Goal: Task Accomplishment & Management: Manage account settings

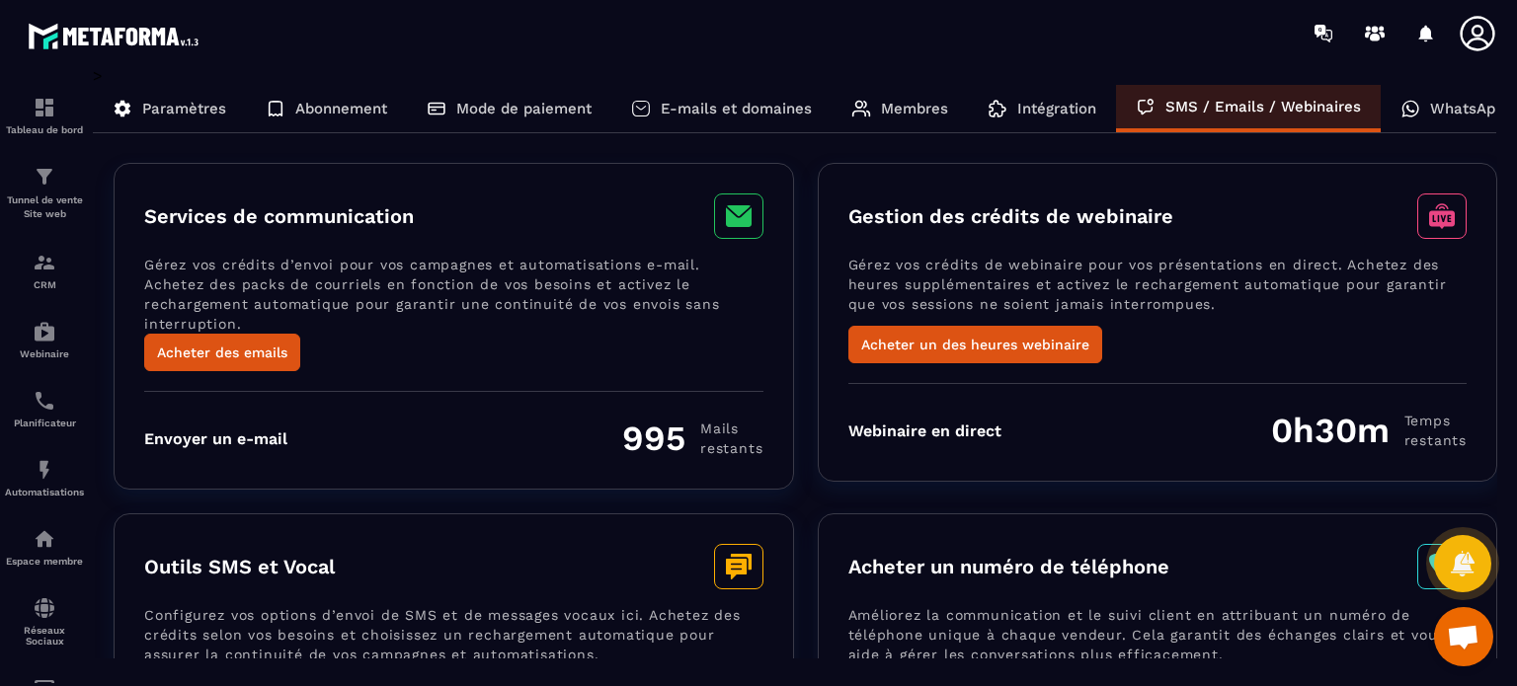
click at [1049, 125] on div "Intégration" at bounding box center [1042, 108] width 148 height 47
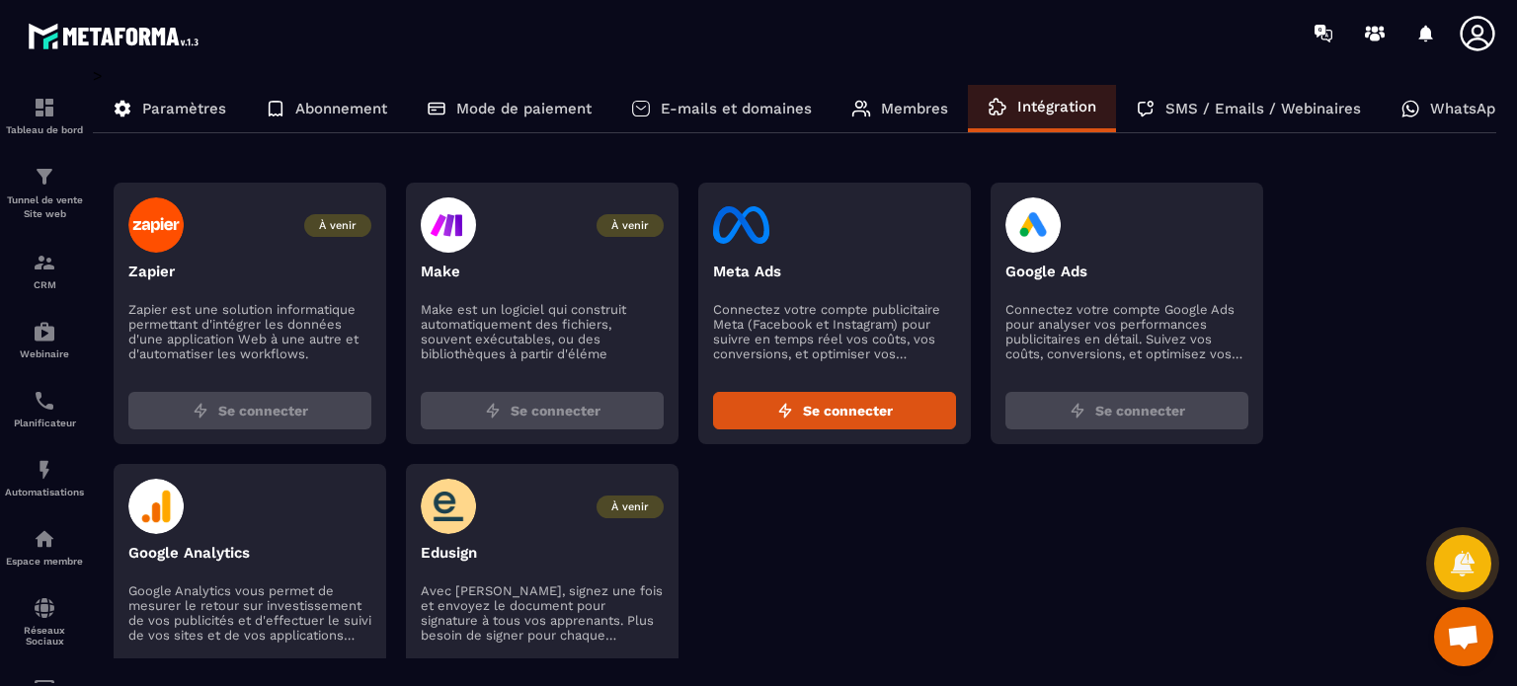
click at [914, 113] on p "Membres" at bounding box center [914, 109] width 67 height 18
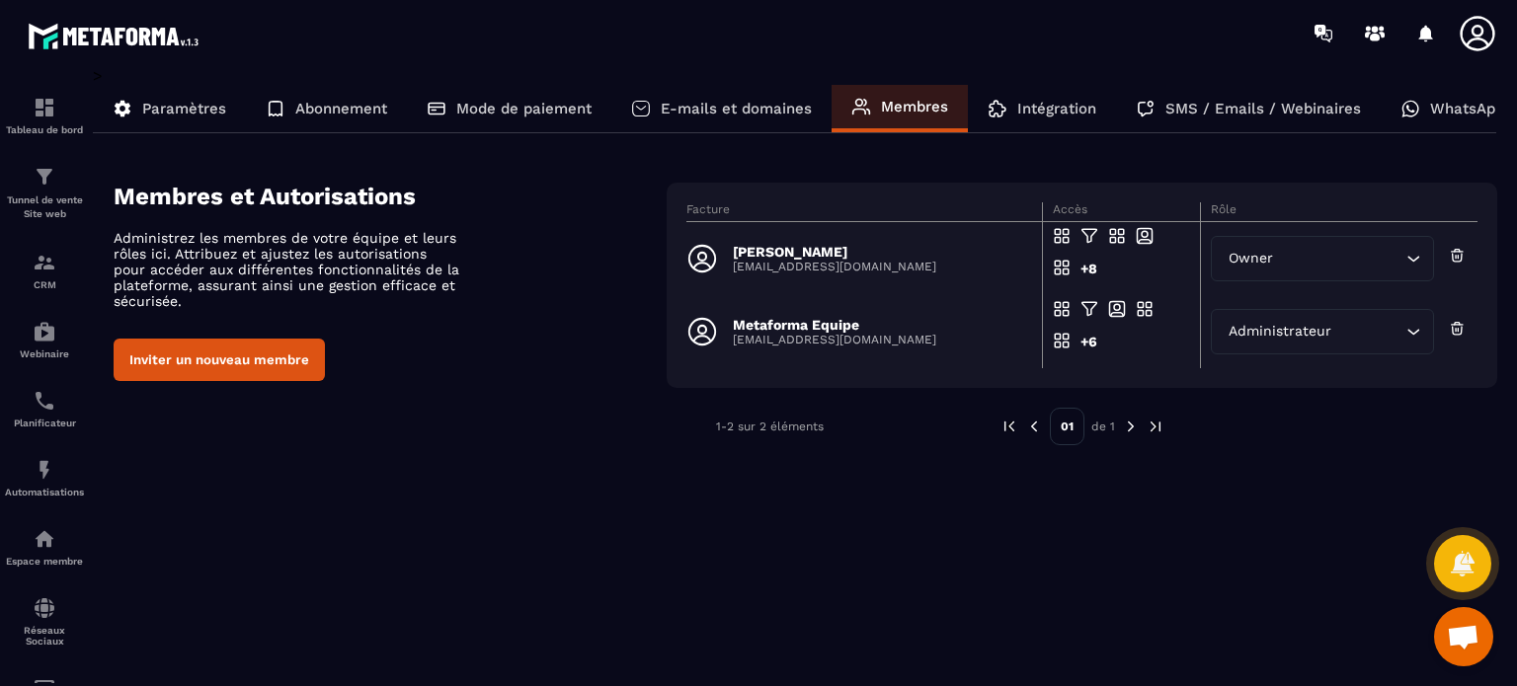
click at [782, 107] on p "E-mails et domaines" at bounding box center [736, 109] width 151 height 18
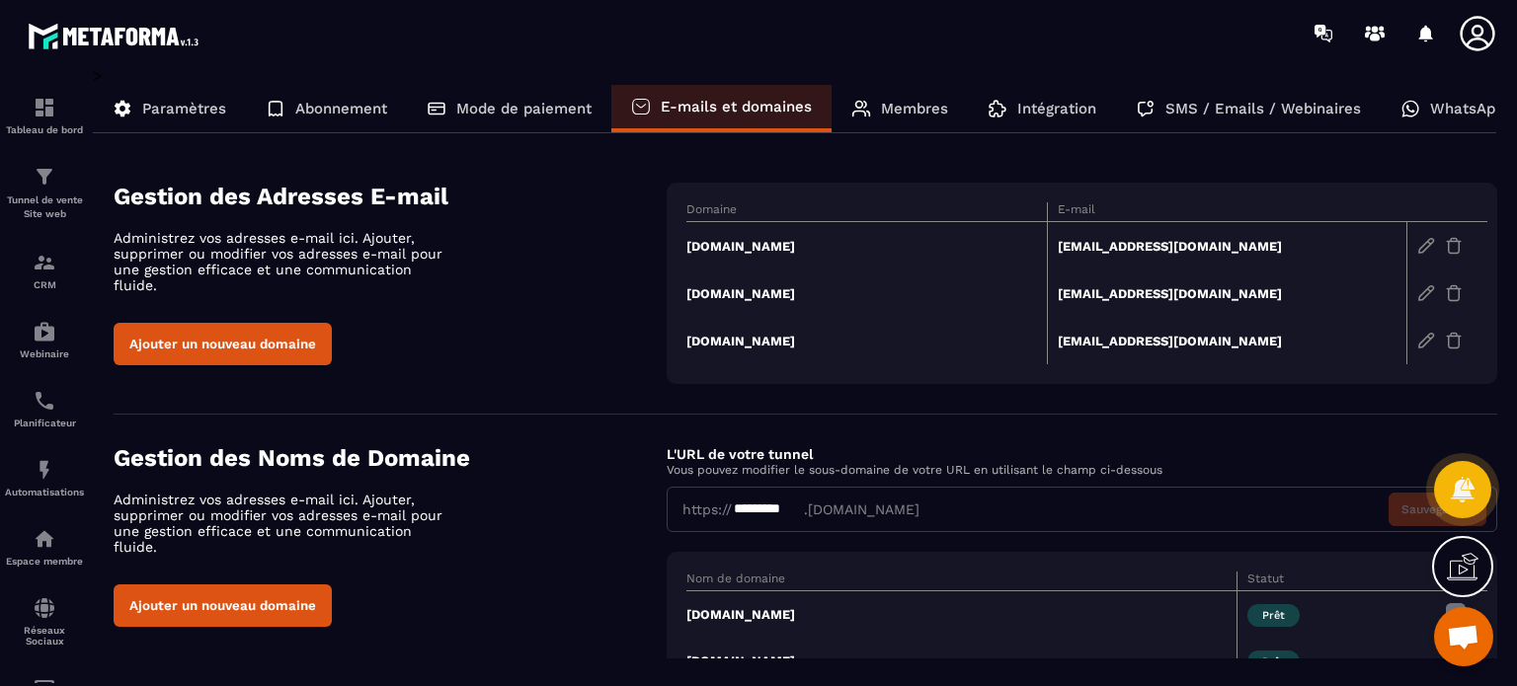
click at [213, 323] on button "Ajouter un nouveau domaine" at bounding box center [223, 344] width 218 height 42
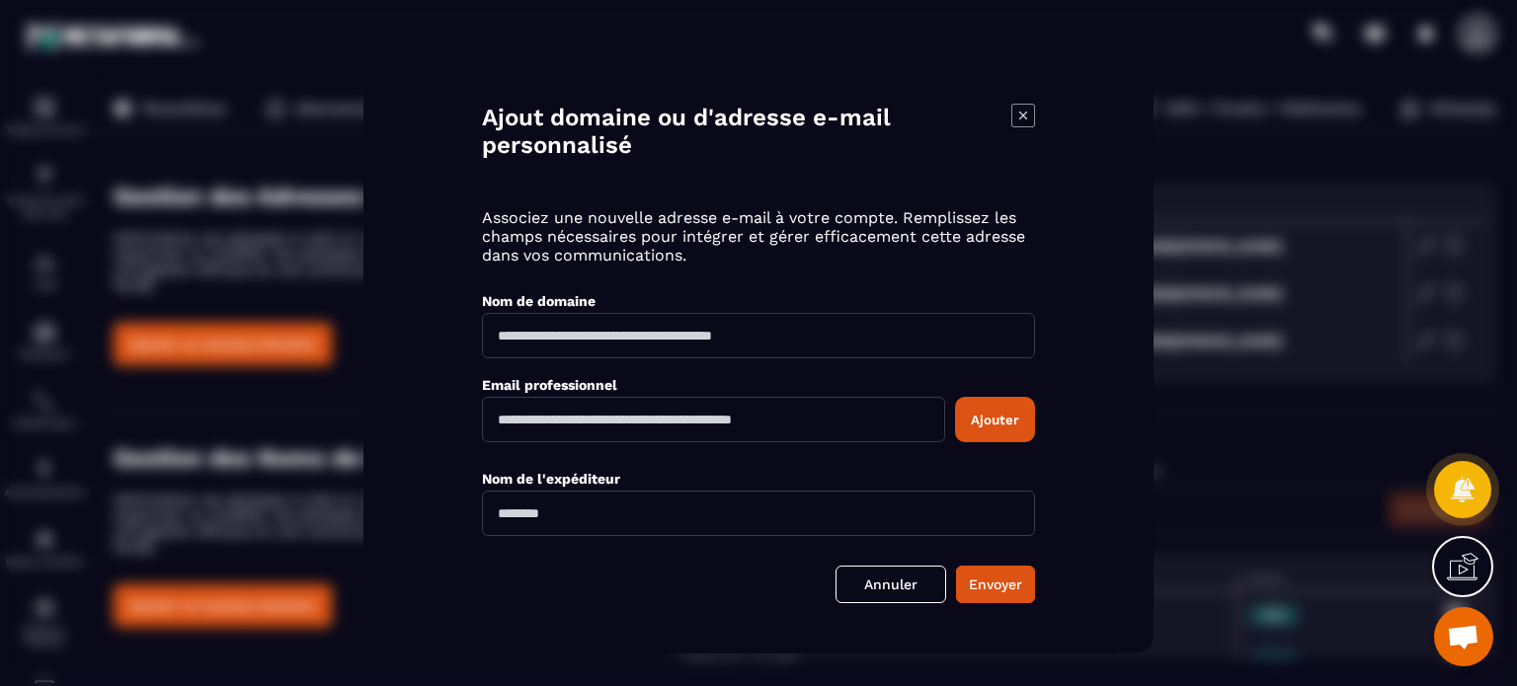
click at [1027, 104] on icon "Modal window" at bounding box center [1022, 115] width 23 height 23
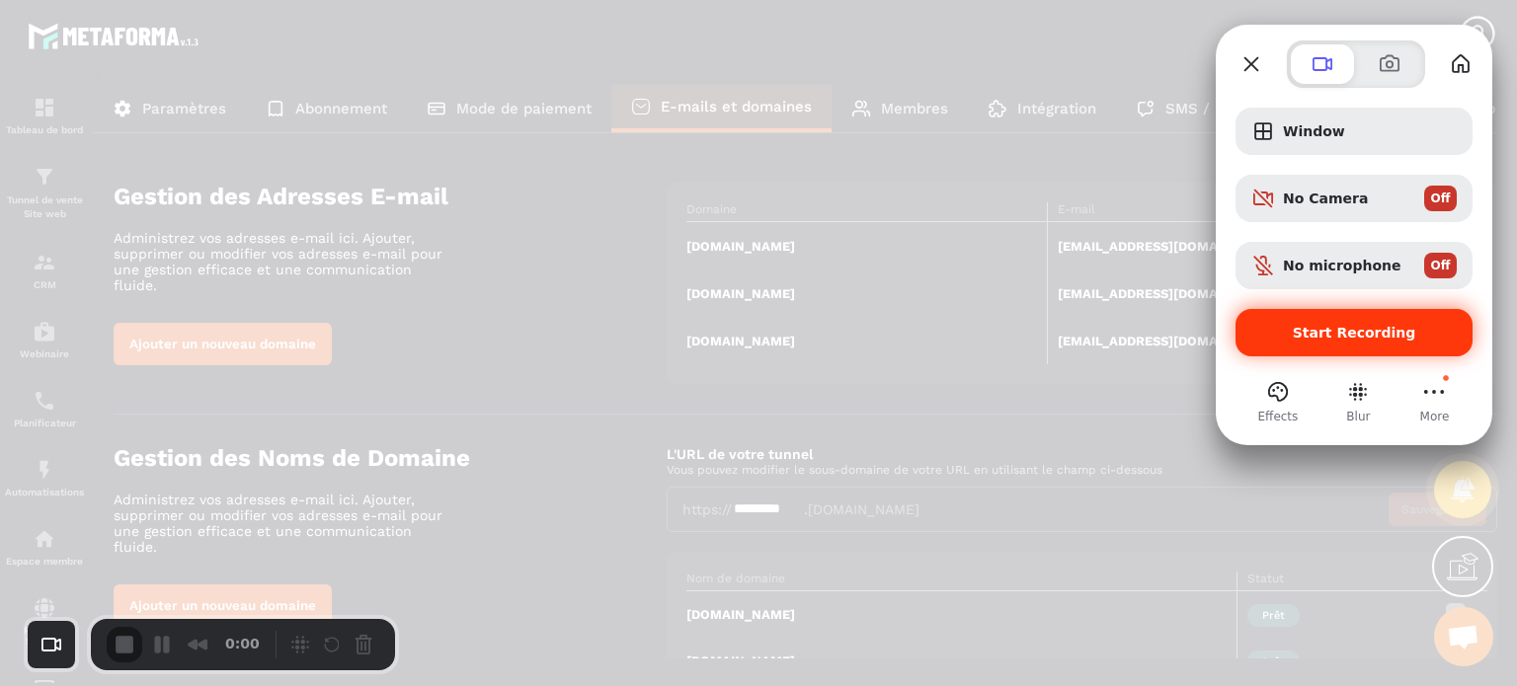
click at [1322, 322] on div "Start Recording" at bounding box center [1354, 332] width 237 height 47
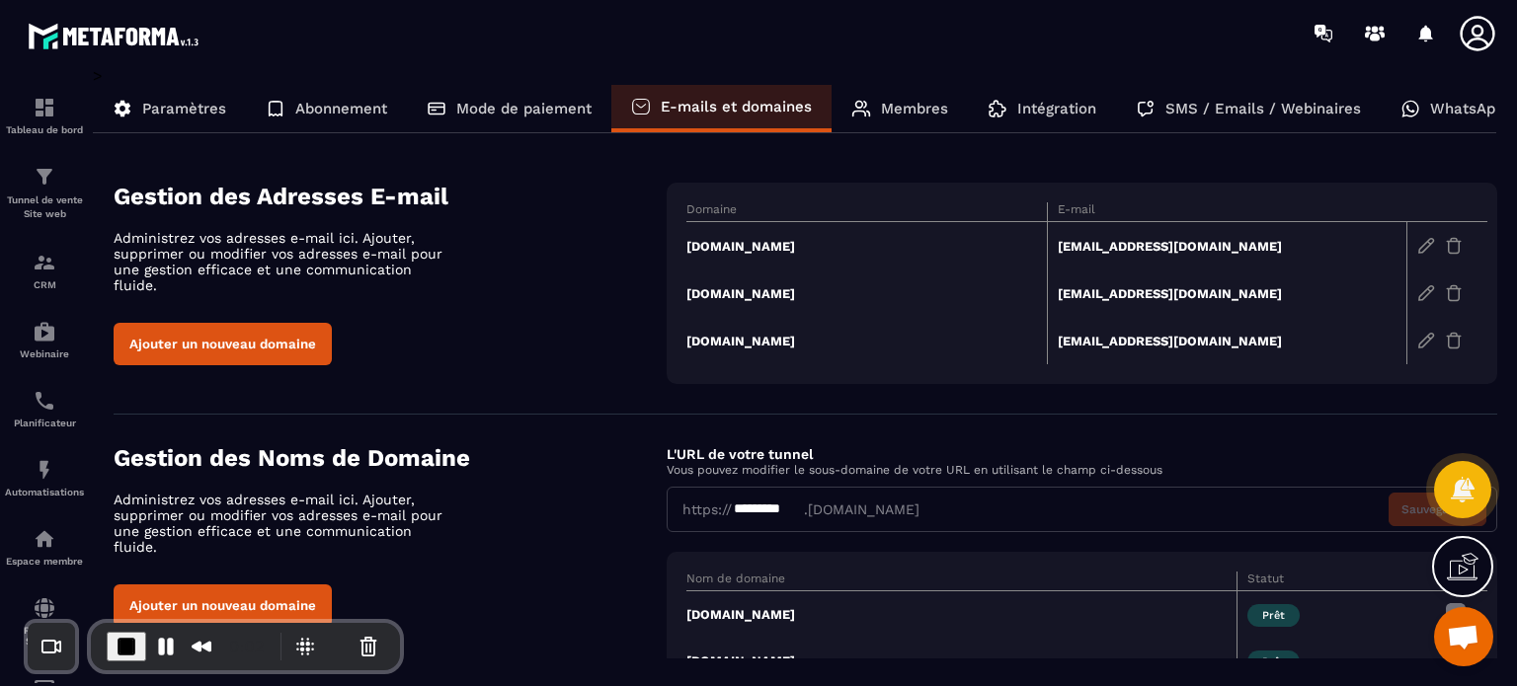
click at [283, 340] on button "Ajouter un nouveau domaine" at bounding box center [223, 344] width 218 height 42
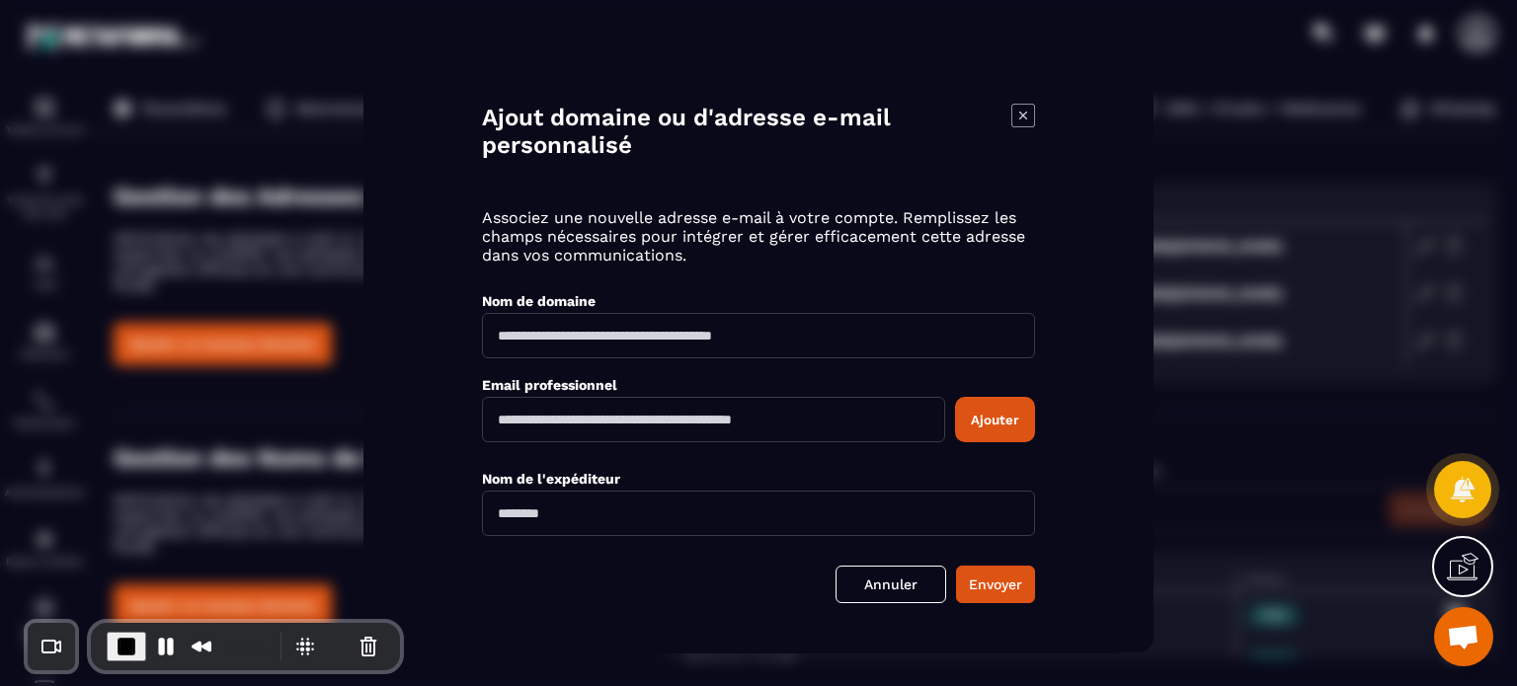
click at [295, 193] on div "Modal window" at bounding box center [758, 343] width 1517 height 686
click at [1024, 117] on icon "Modal window" at bounding box center [1023, 116] width 8 height 8
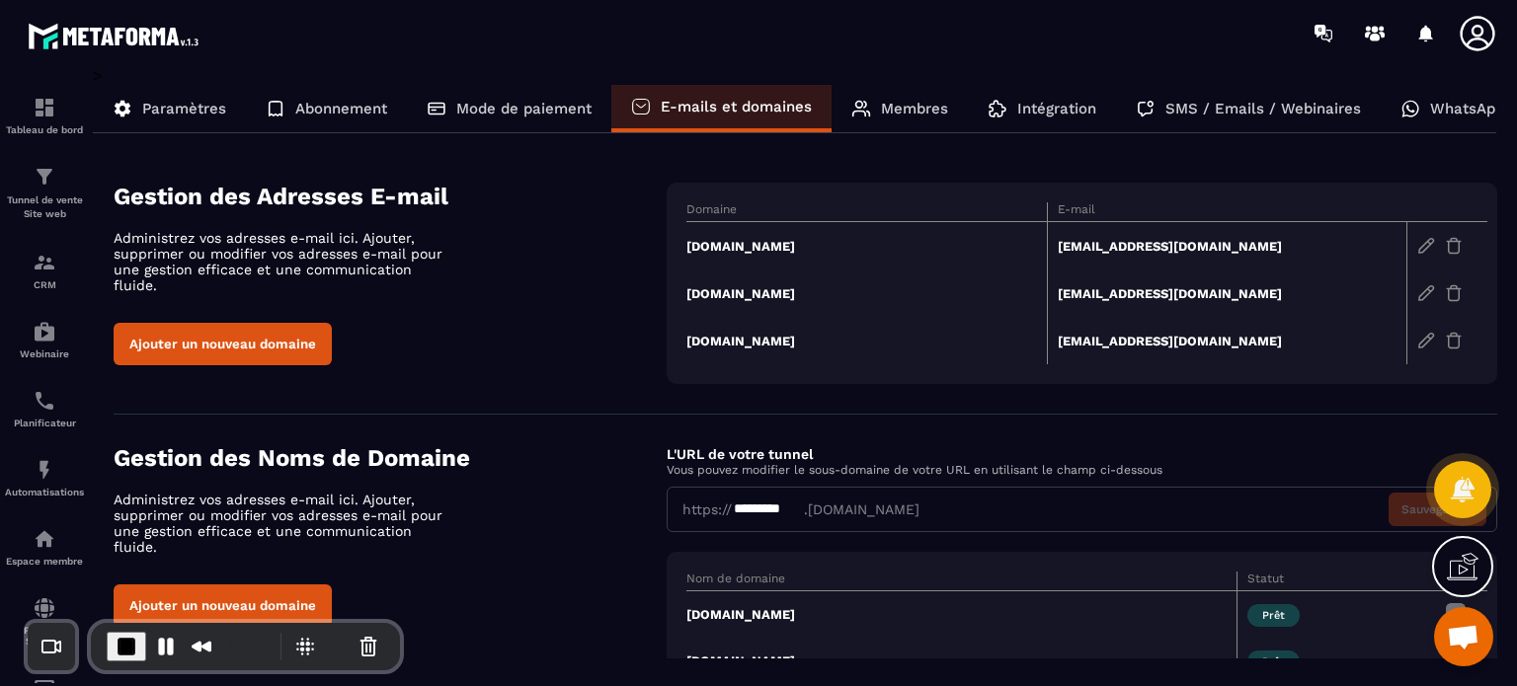
drag, startPoint x: 906, startPoint y: 245, endPoint x: 691, endPoint y: 252, distance: 214.4
click at [691, 252] on td "[DOMAIN_NAME]" at bounding box center [866, 246] width 361 height 48
copy td "[DOMAIN_NAME]"
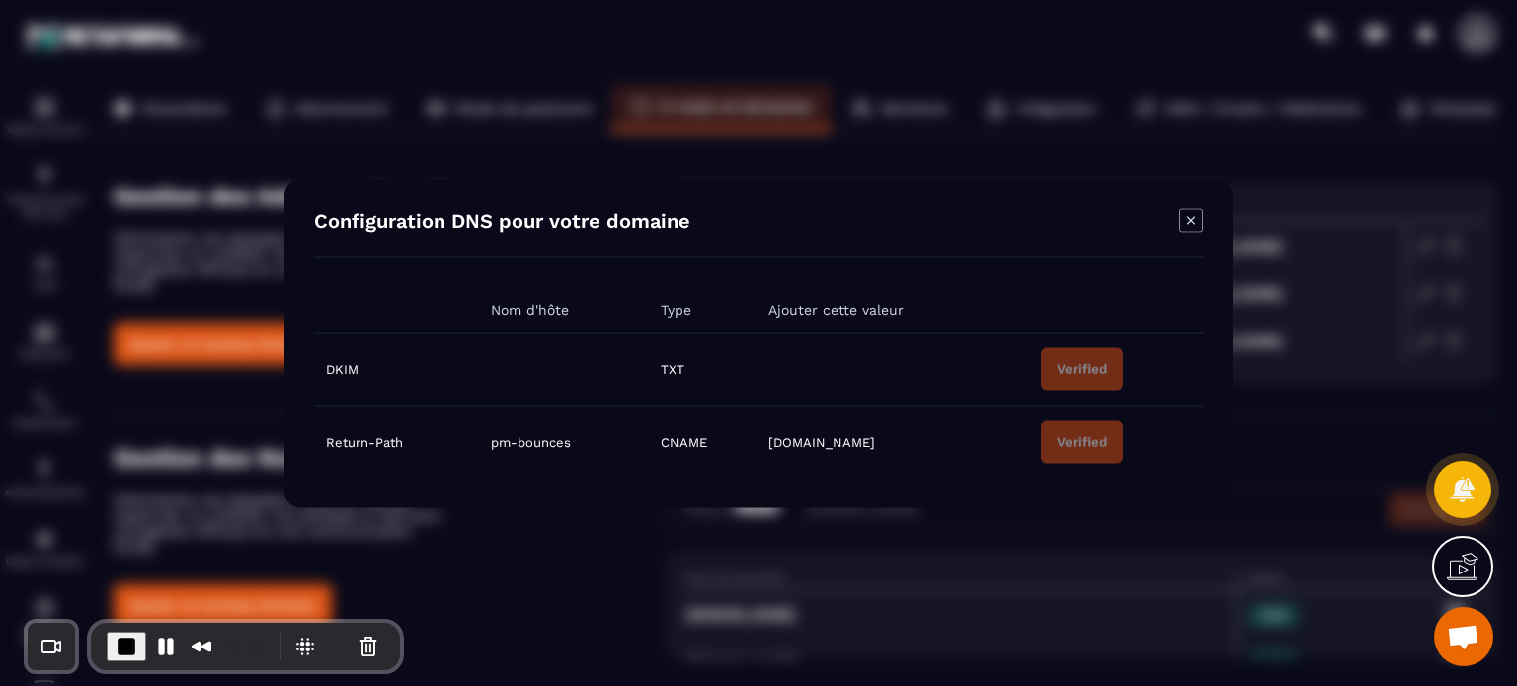
click at [1194, 224] on icon "Modal window" at bounding box center [1191, 220] width 8 height 8
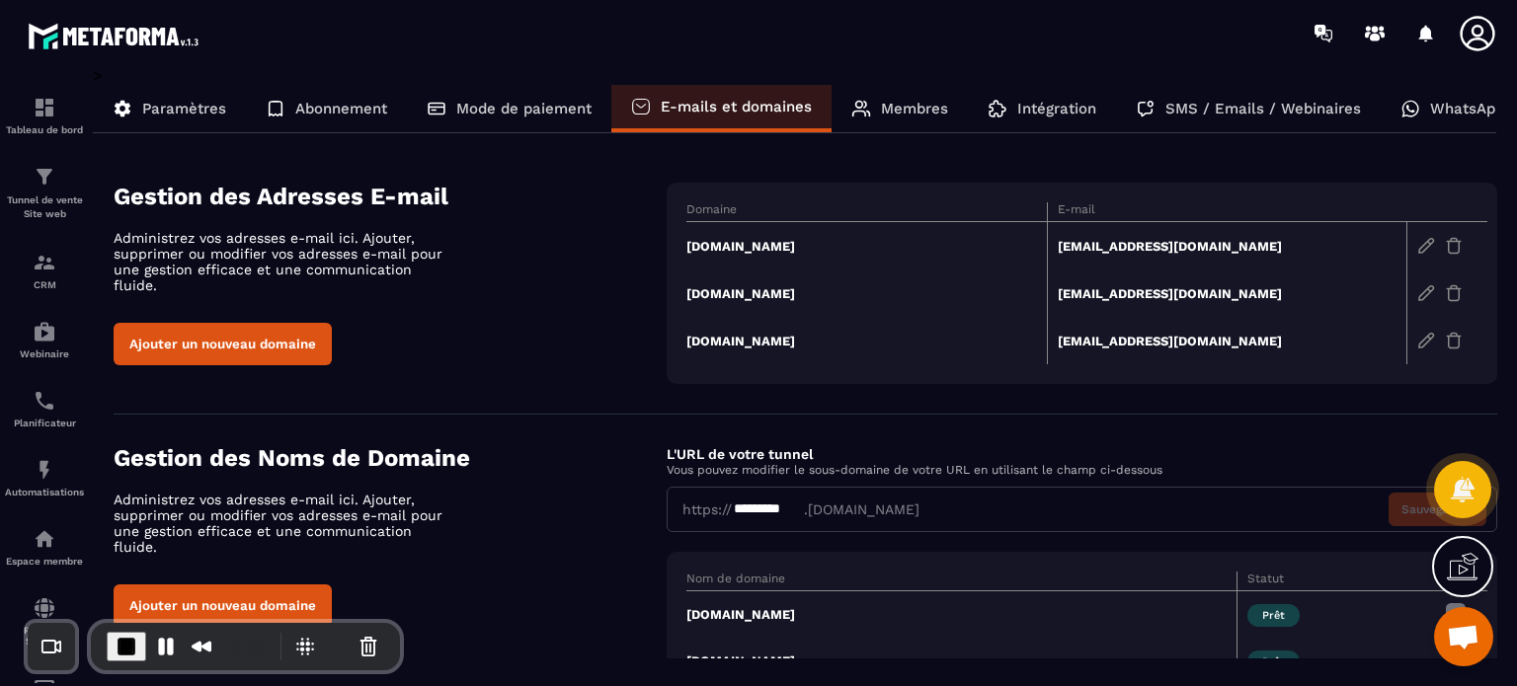
click at [278, 329] on button "Ajouter un nouveau domaine" at bounding box center [223, 344] width 218 height 42
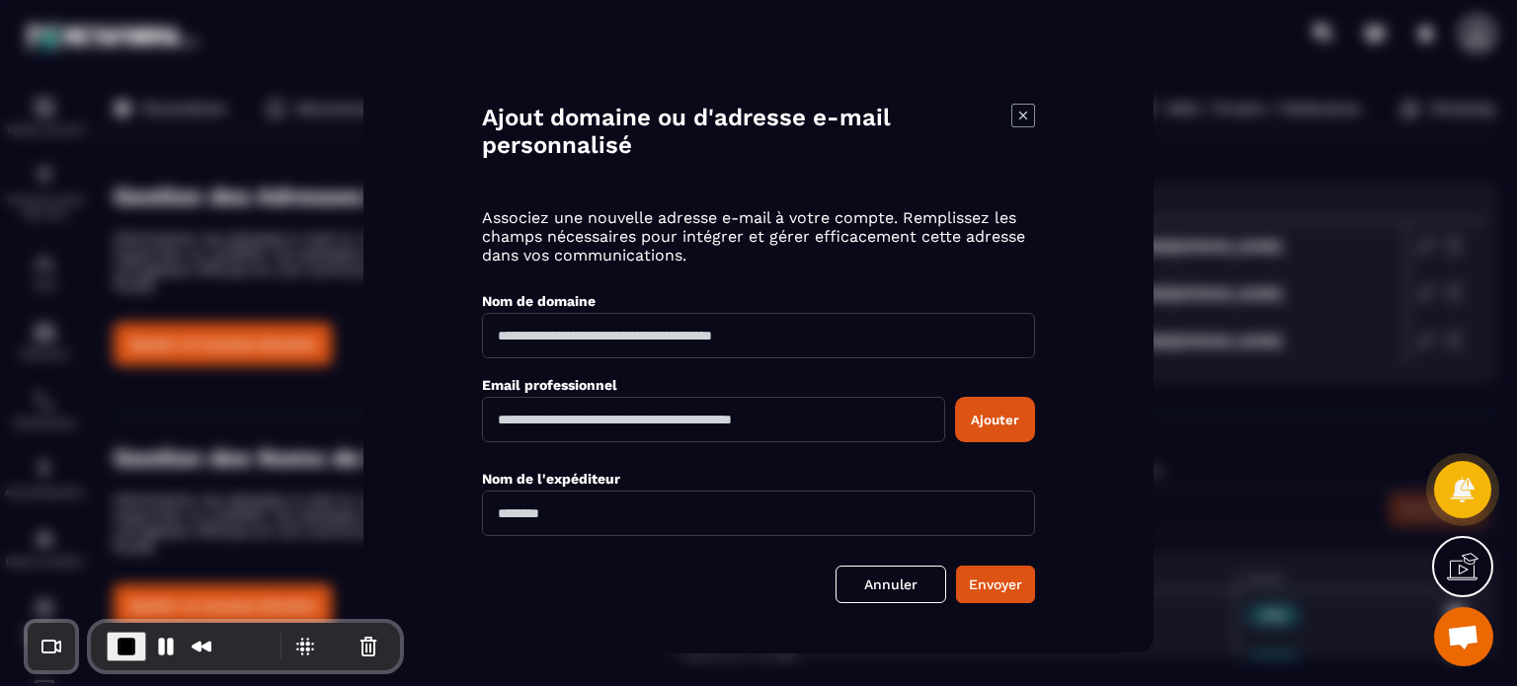
click at [663, 335] on input "Modal window" at bounding box center [758, 335] width 553 height 45
paste input "**********"
click at [495, 343] on input "**********" at bounding box center [758, 335] width 553 height 45
type input "**********"
click at [670, 425] on input "Modal window" at bounding box center [713, 419] width 463 height 45
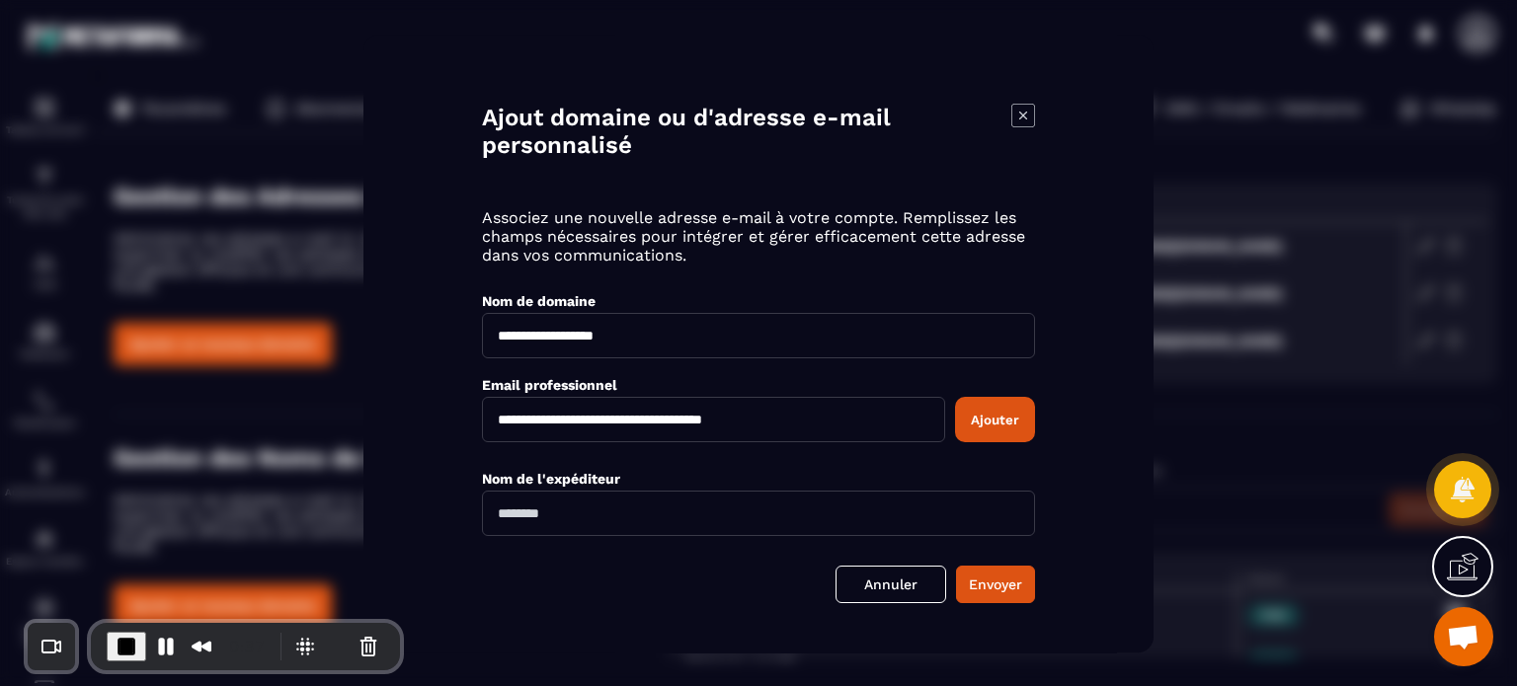
click at [992, 424] on button "Ajouter" at bounding box center [995, 419] width 80 height 45
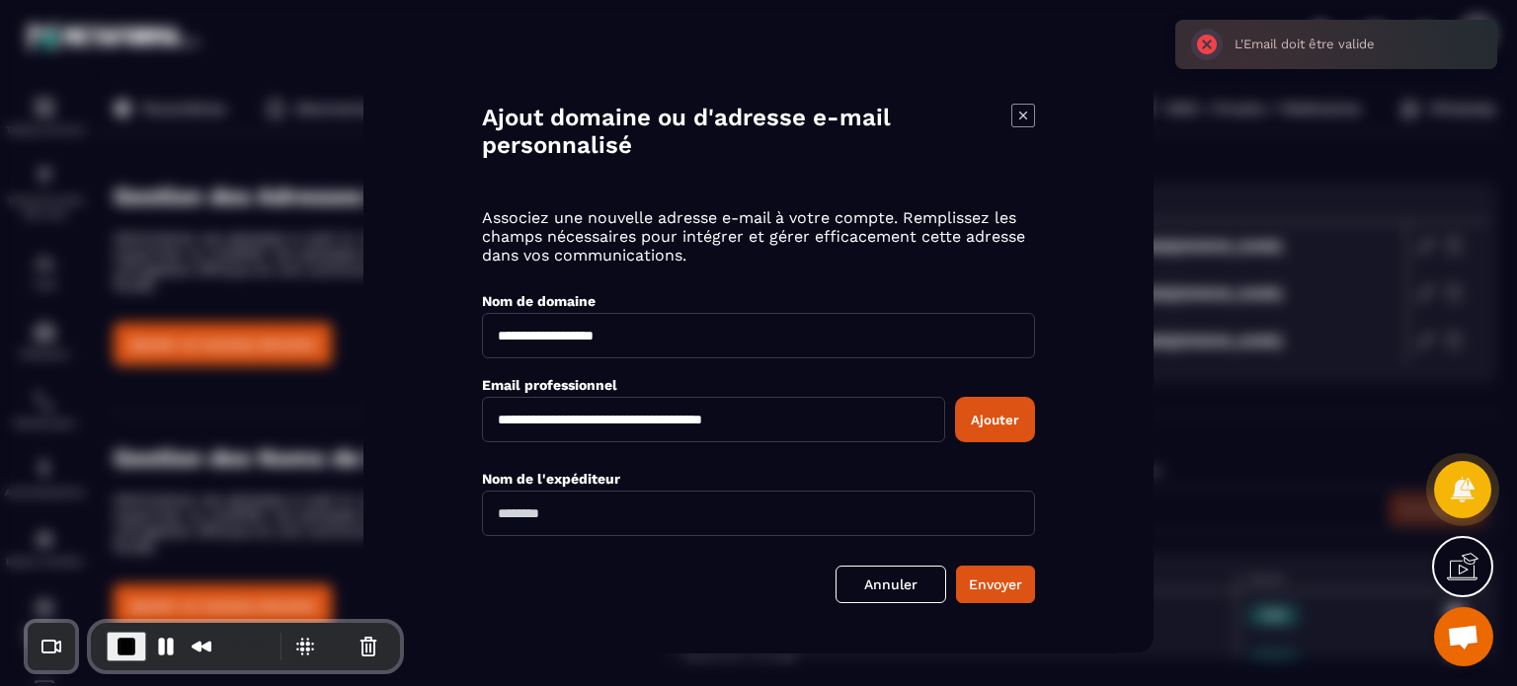
drag, startPoint x: 670, startPoint y: 418, endPoint x: 945, endPoint y: 411, distance: 275.7
click at [945, 411] on input "**********" at bounding box center [713, 419] width 463 height 45
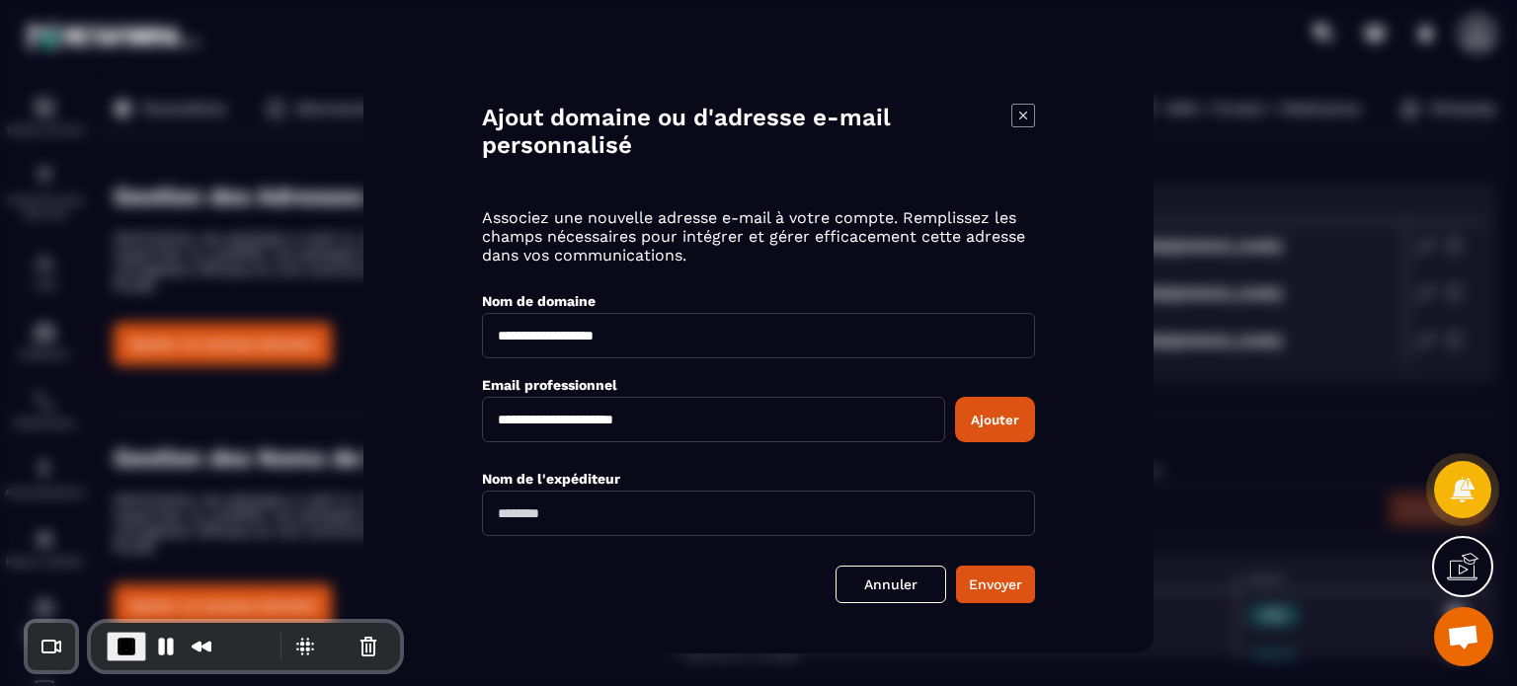
type input "**********"
click at [845, 509] on input "Modal window" at bounding box center [758, 513] width 553 height 45
type input "****"
click at [1002, 424] on button "Ajouter" at bounding box center [995, 419] width 80 height 45
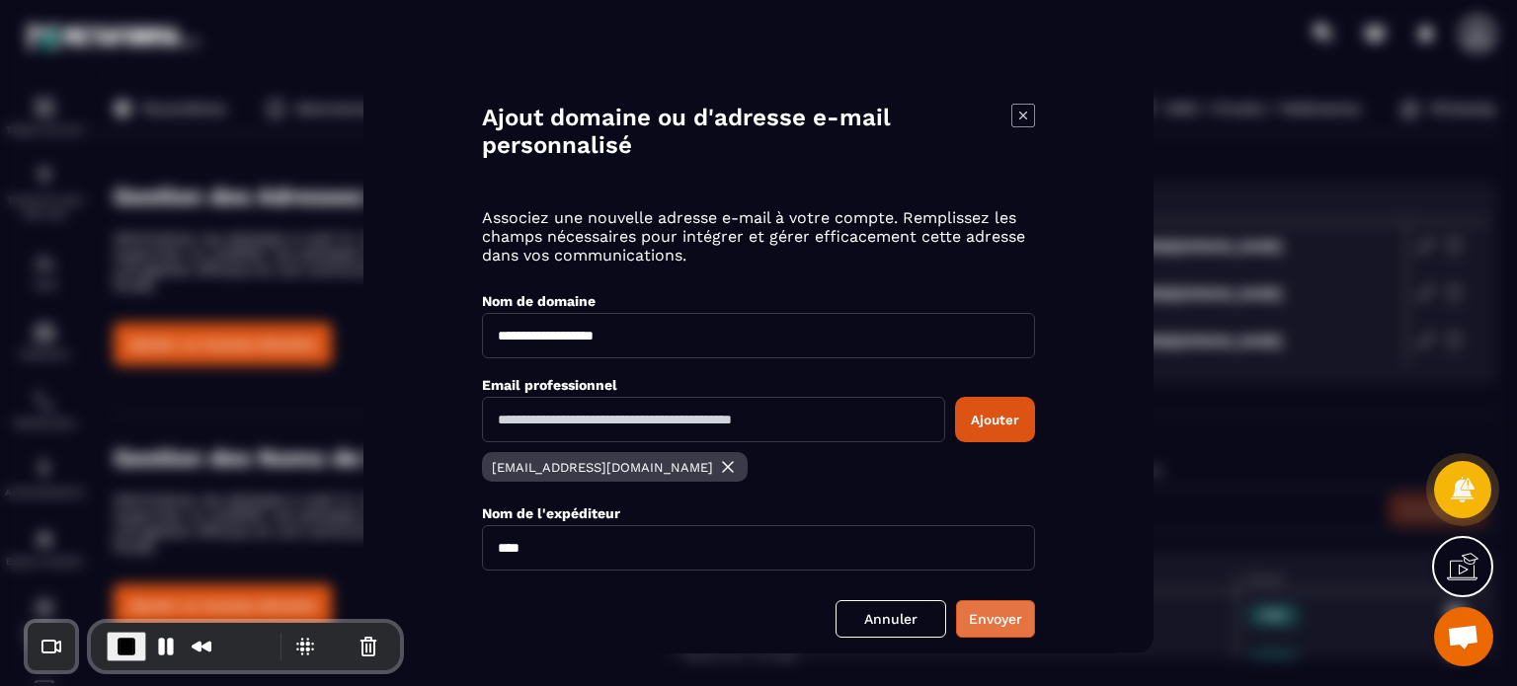
click at [1000, 608] on button "Envoyer" at bounding box center [995, 620] width 79 height 38
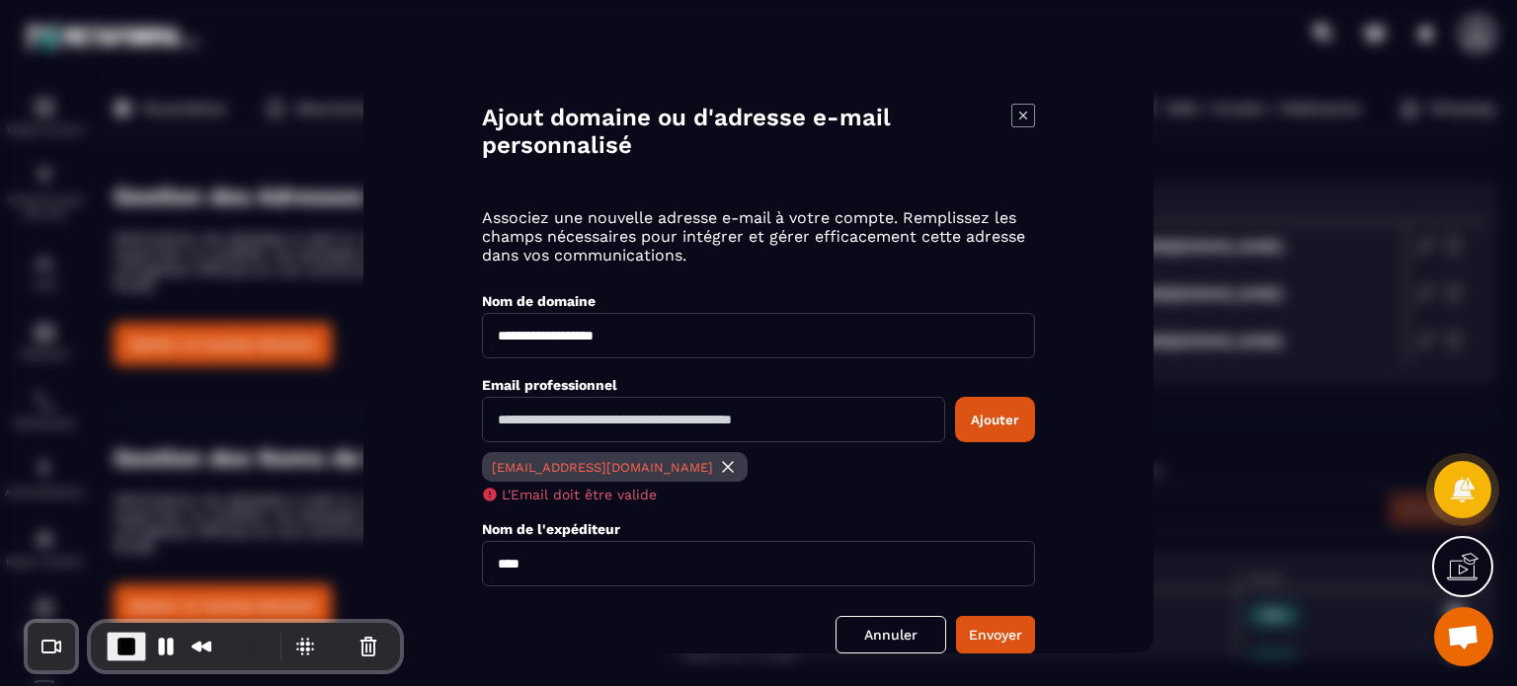
click at [718, 468] on img "Modal window" at bounding box center [728, 467] width 20 height 20
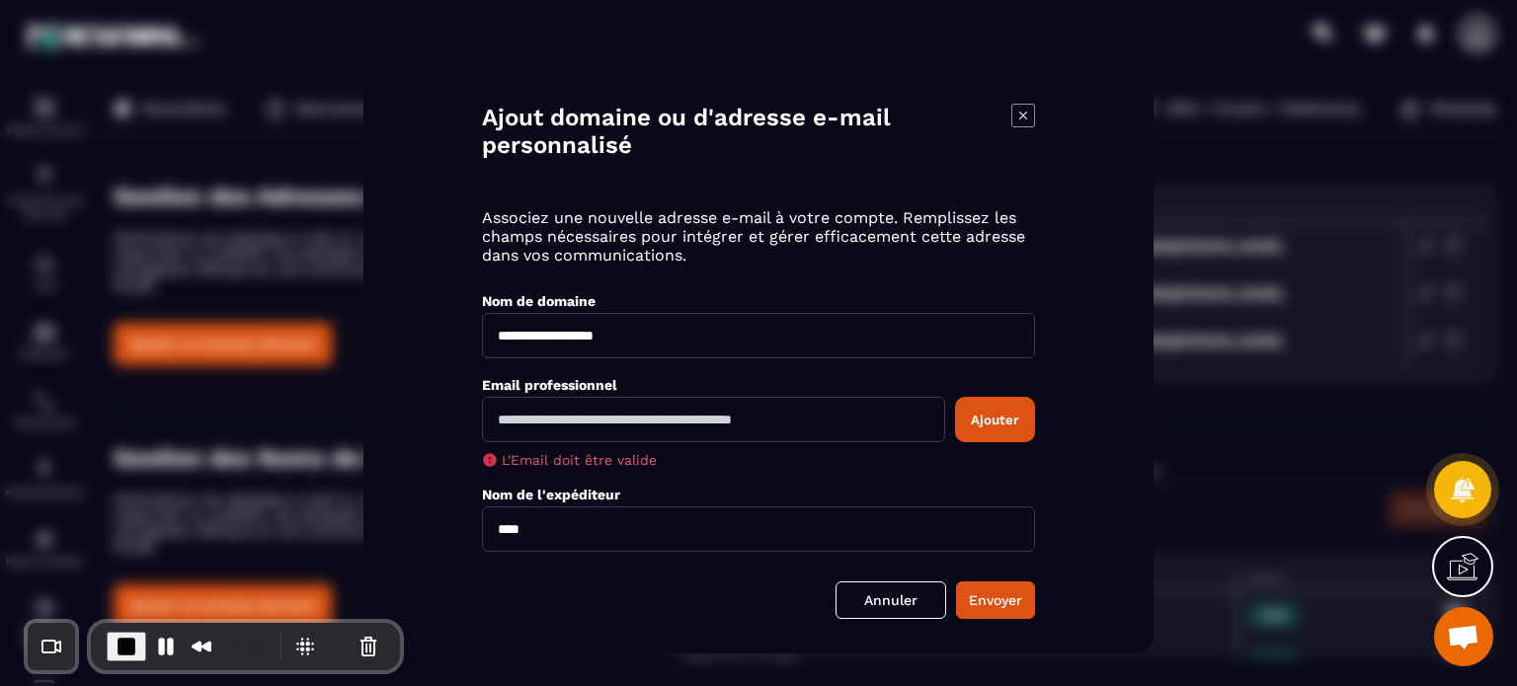
click at [1021, 117] on icon "Modal window" at bounding box center [1023, 116] width 8 height 8
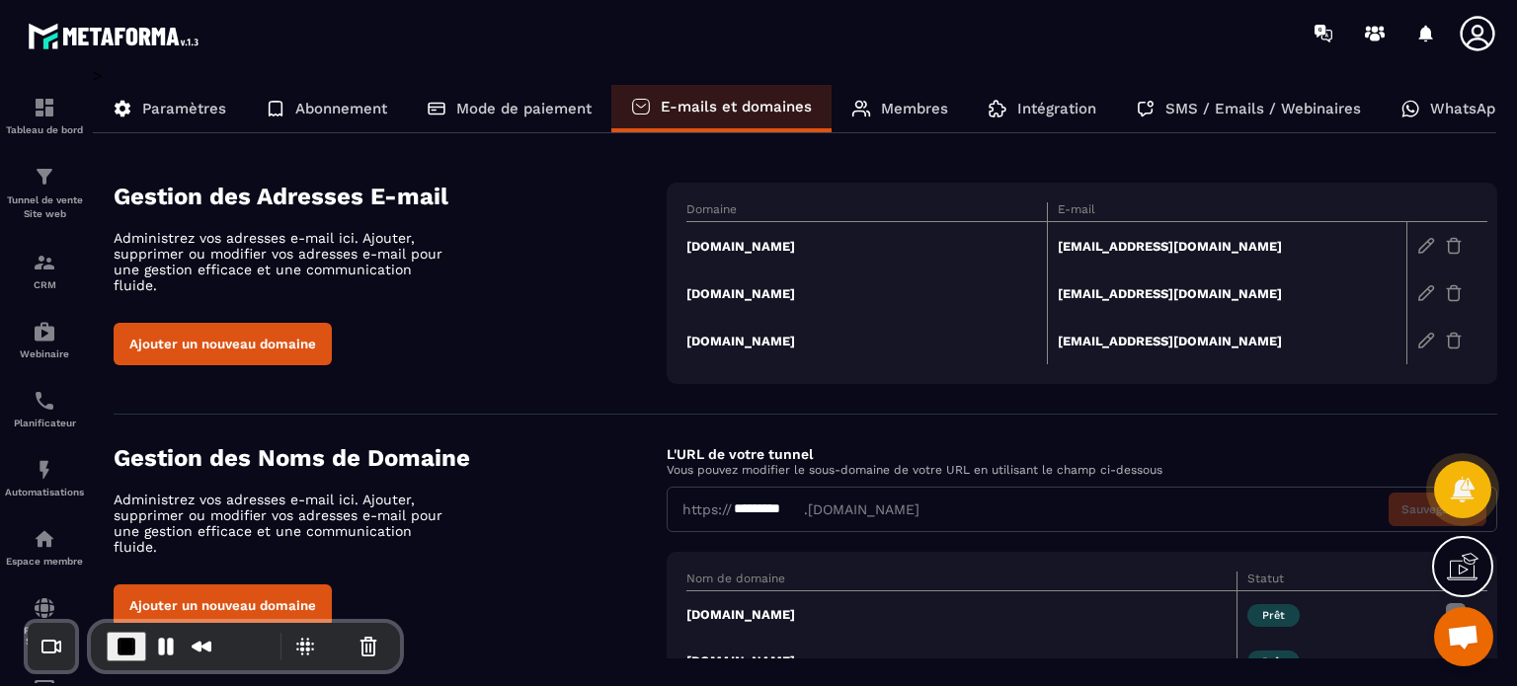
click at [820, 240] on td "[DOMAIN_NAME]" at bounding box center [866, 246] width 361 height 48
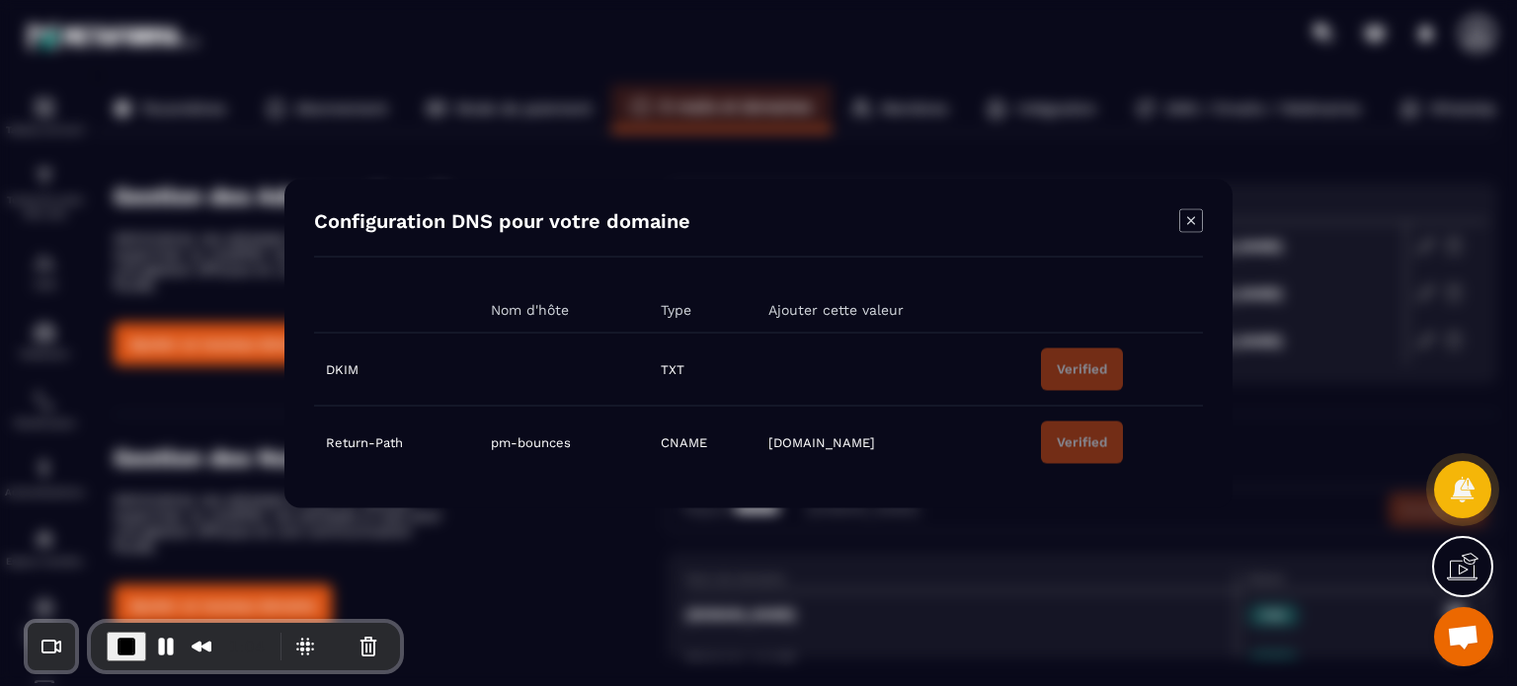
drag, startPoint x: 621, startPoint y: 366, endPoint x: 484, endPoint y: 365, distance: 137.3
click at [484, 365] on td "Modal window" at bounding box center [564, 369] width 170 height 73
click at [360, 642] on button "Cancel Recording" at bounding box center [364, 645] width 32 height 32
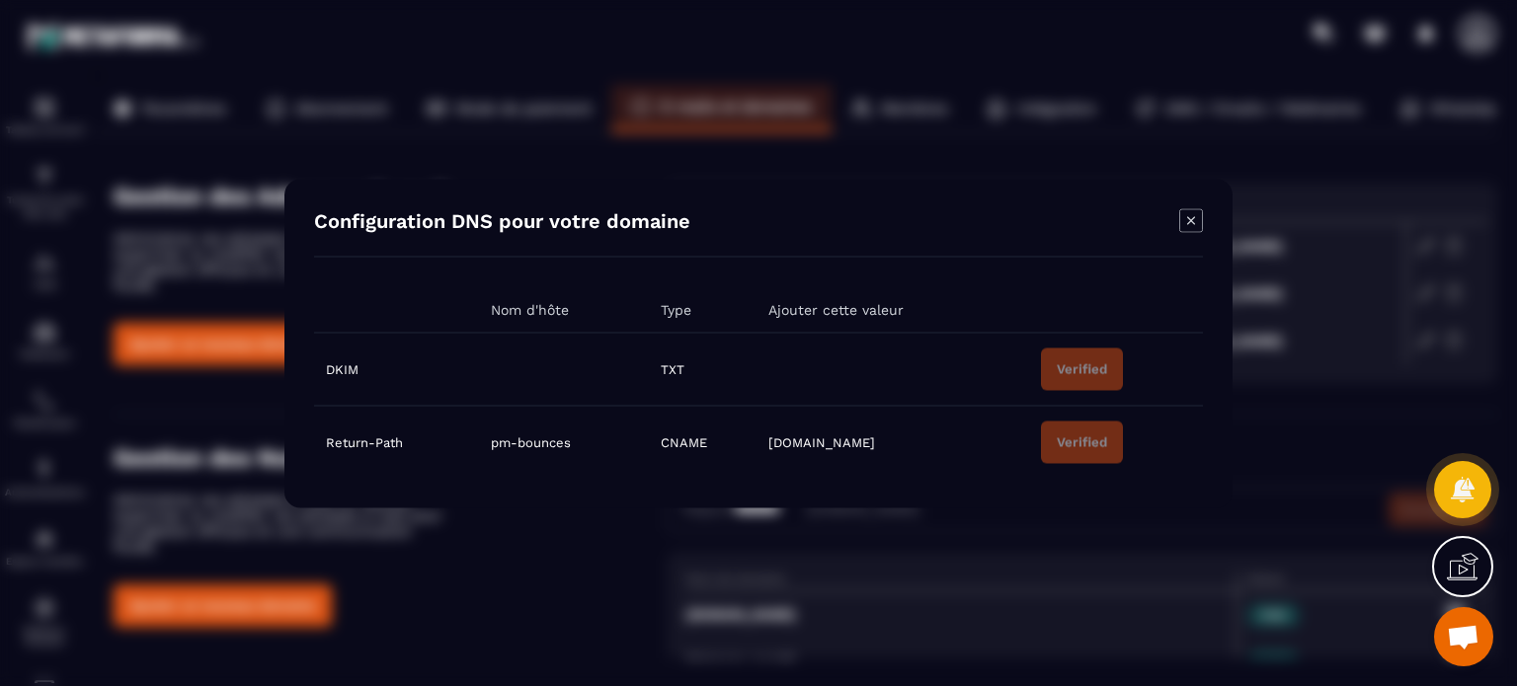
click at [1190, 217] on icon "Modal window" at bounding box center [1191, 220] width 24 height 24
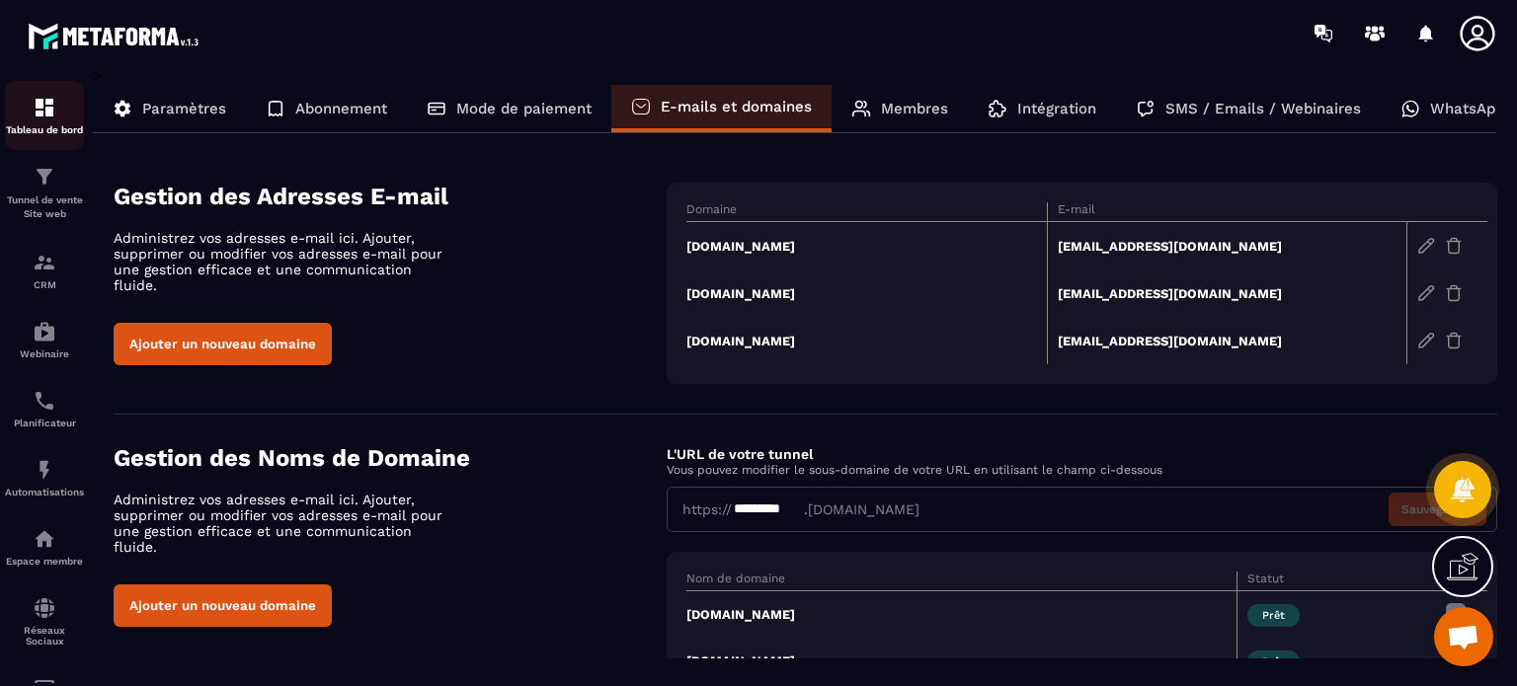
click at [51, 114] on img at bounding box center [45, 108] width 24 height 24
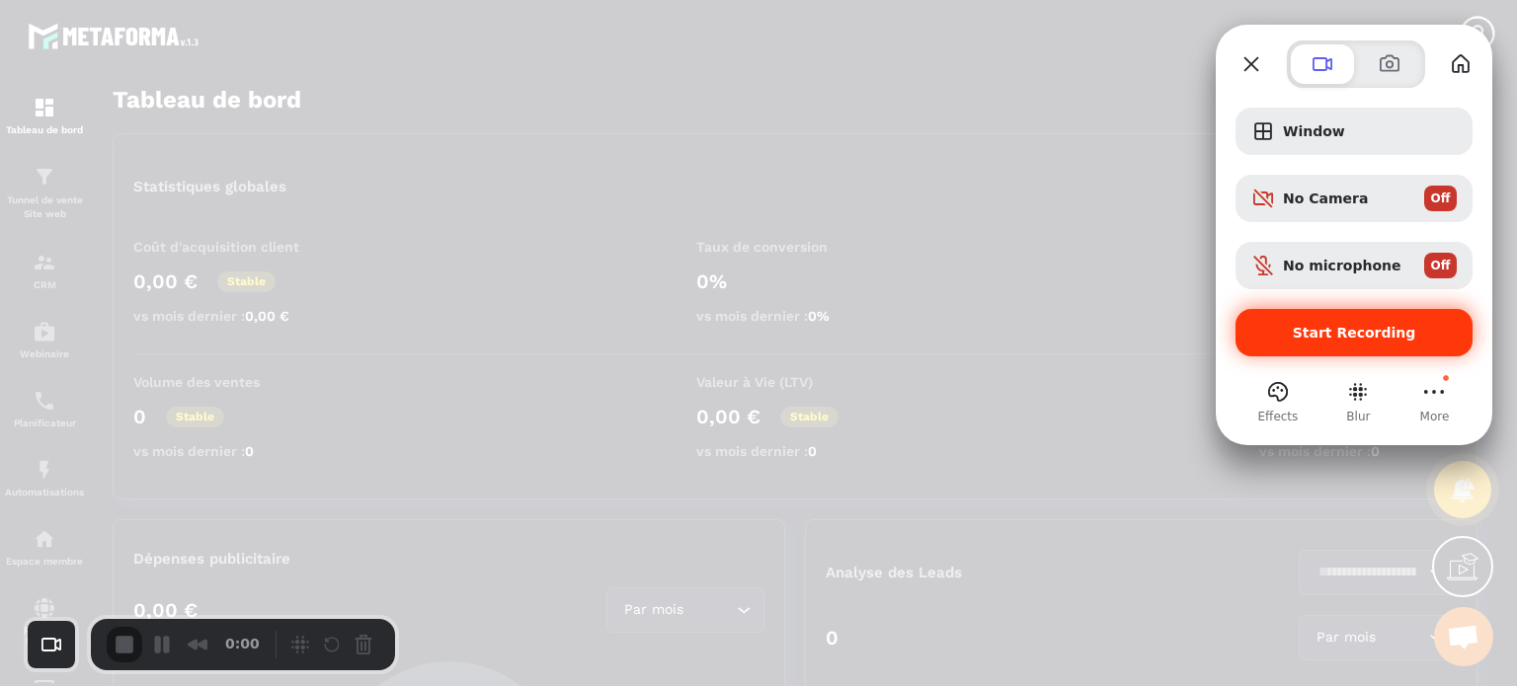
click at [1351, 328] on span "Start Recording" at bounding box center [1354, 333] width 123 height 16
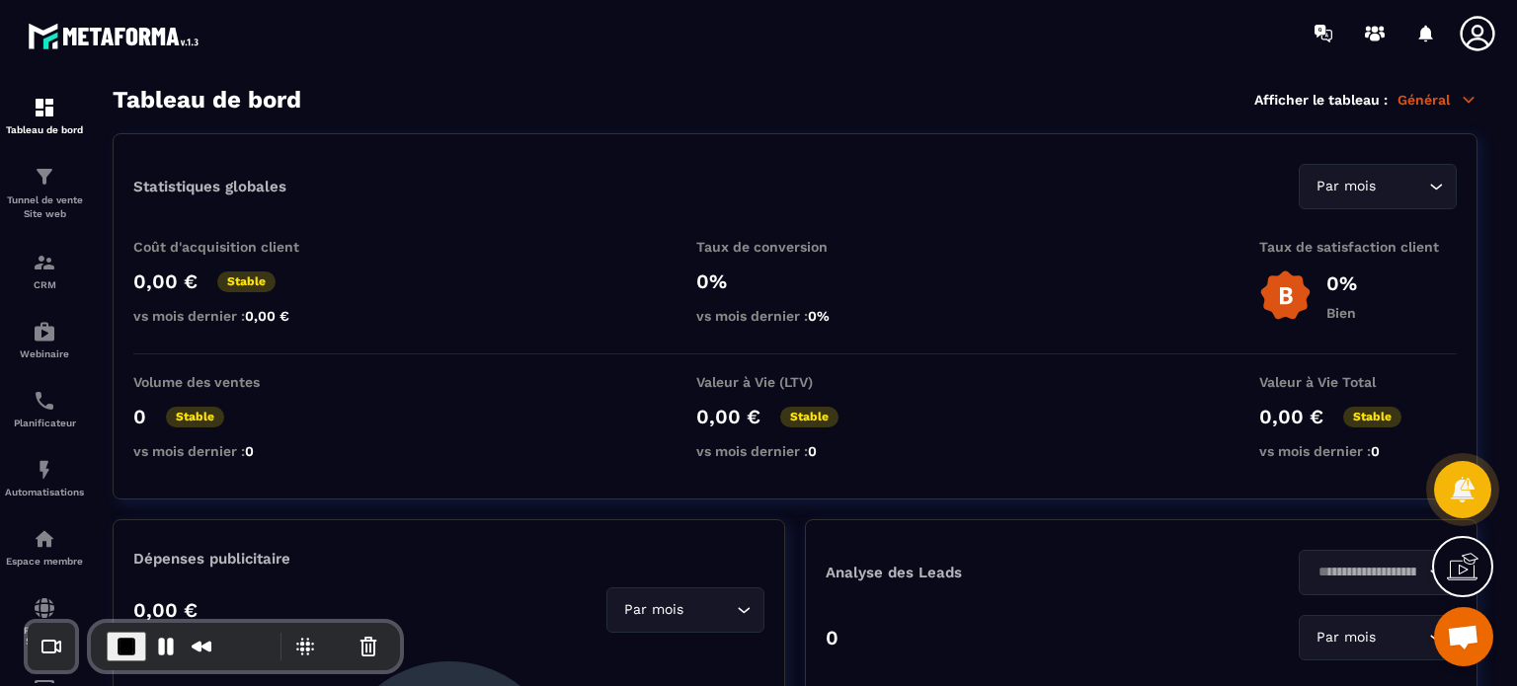
click at [1476, 33] on icon at bounding box center [1478, 34] width 40 height 40
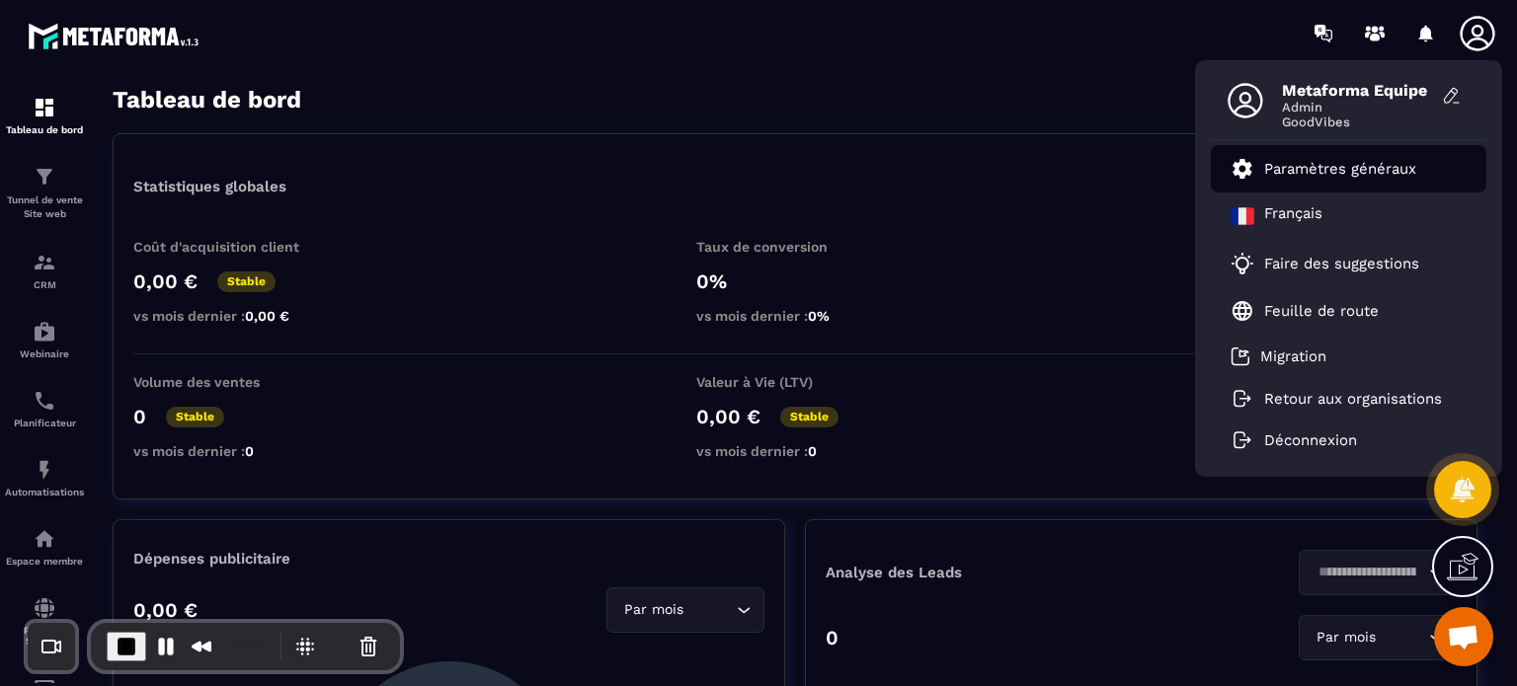
click at [1386, 171] on p "Paramètres généraux" at bounding box center [1340, 169] width 152 height 18
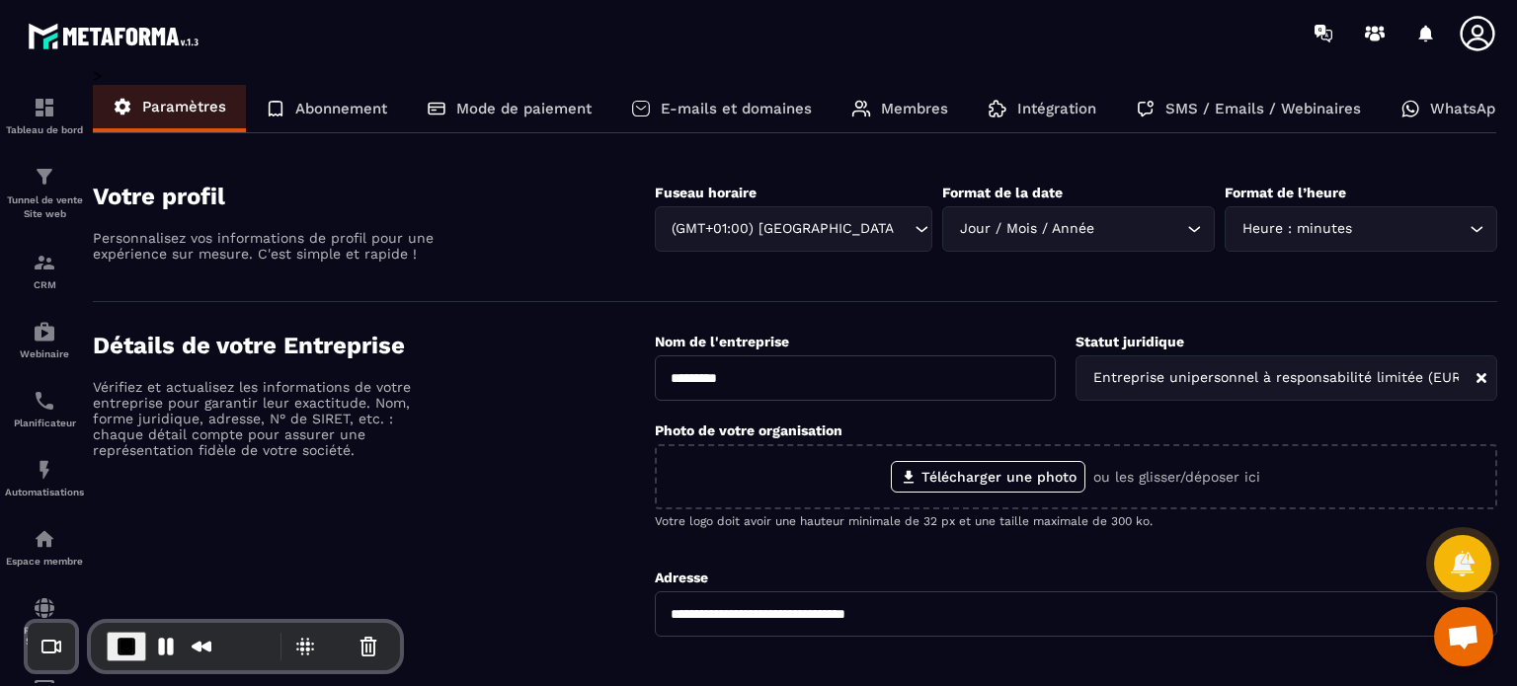
click at [1199, 111] on p "SMS / Emails / Webinaires" at bounding box center [1263, 109] width 196 height 18
